Goal: Find specific page/section: Find specific page/section

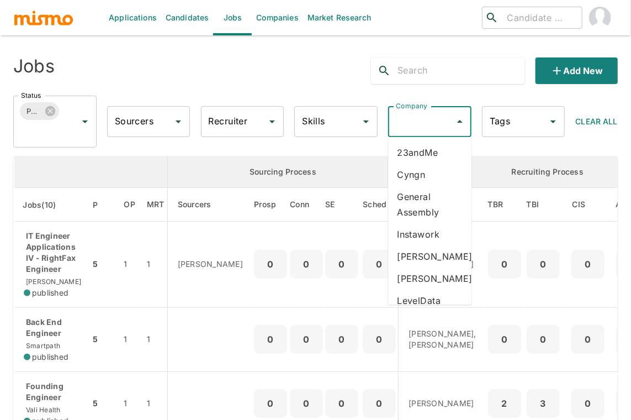
click at [426, 112] on input "Company" at bounding box center [421, 121] width 57 height 21
type input "va"
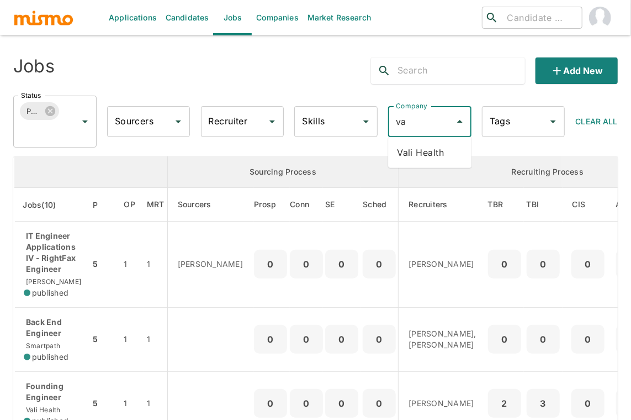
click at [433, 160] on li "Vali Health" at bounding box center [429, 152] width 83 height 22
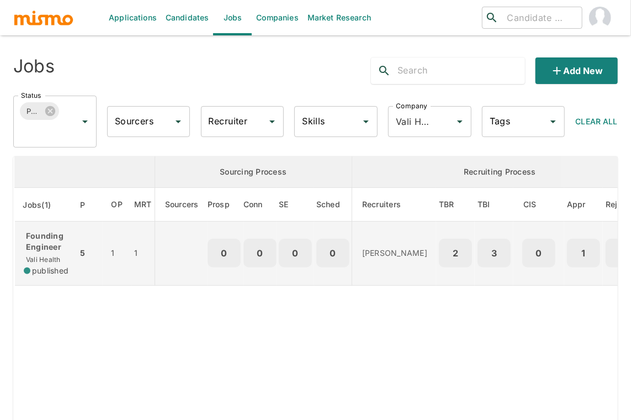
click at [50, 240] on p "Founding Engineer" at bounding box center [46, 241] width 45 height 22
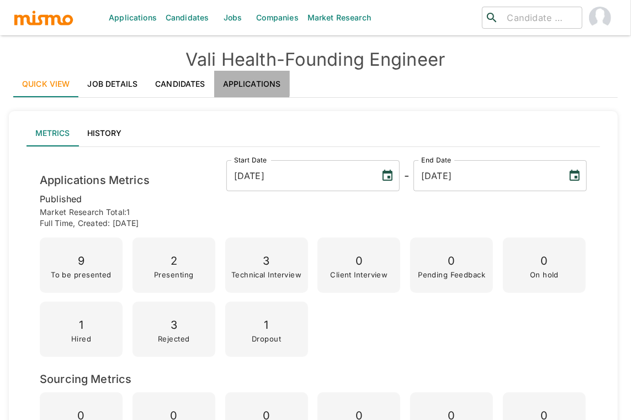
click at [242, 83] on link "Applications" at bounding box center [252, 84] width 76 height 26
